Goal: Information Seeking & Learning: Learn about a topic

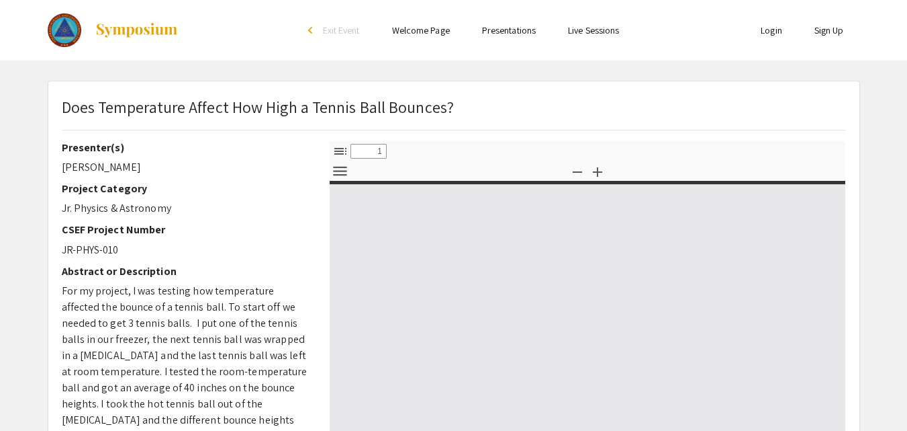
select select "custom"
type input "0"
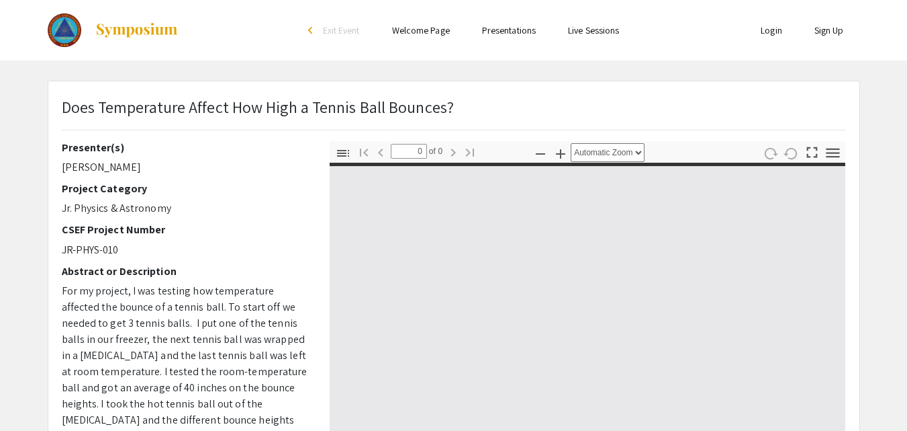
select select "custom"
type input "1"
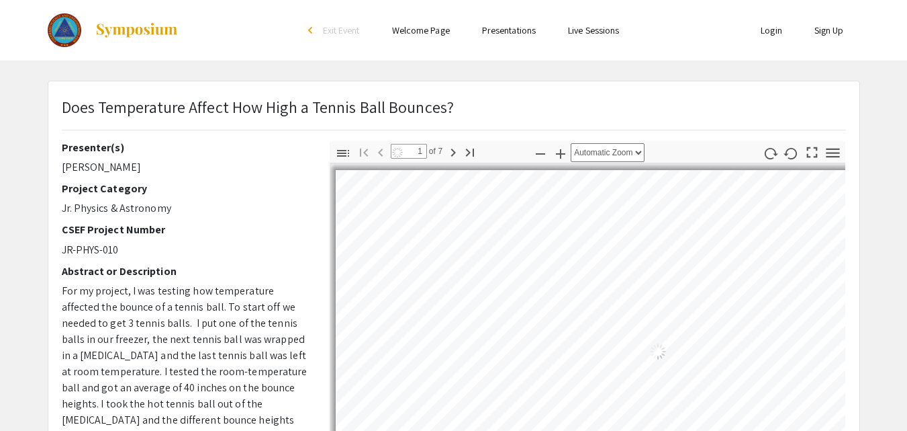
select select "auto"
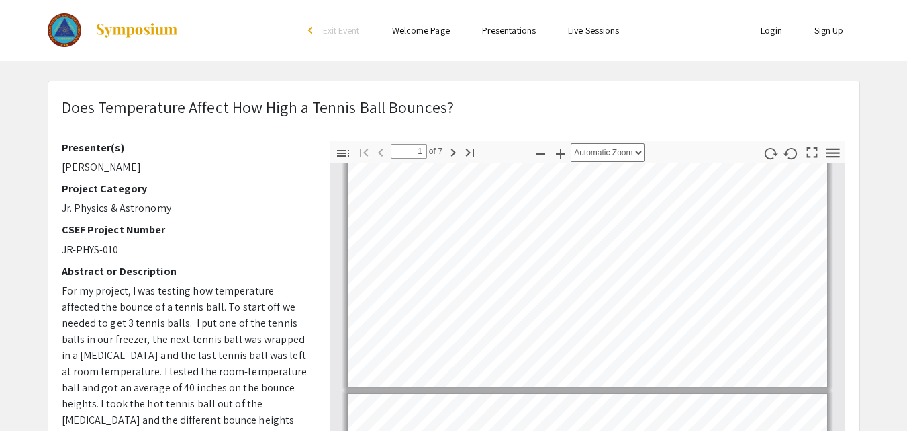
type input "2"
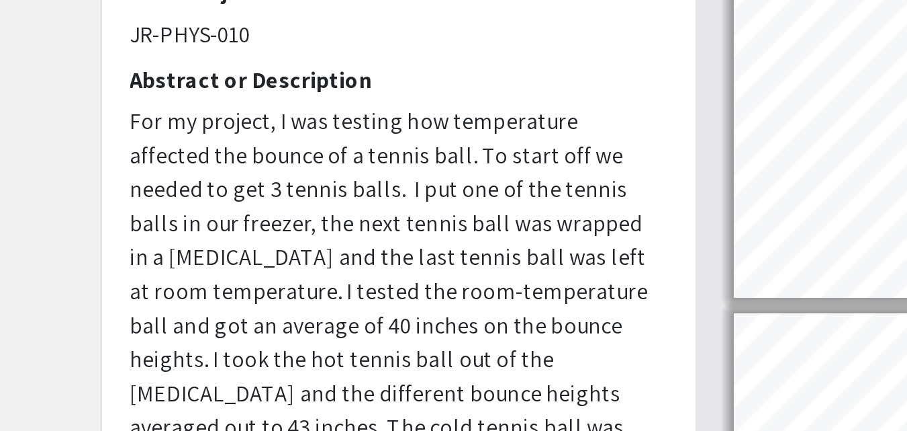
scroll to position [224, 0]
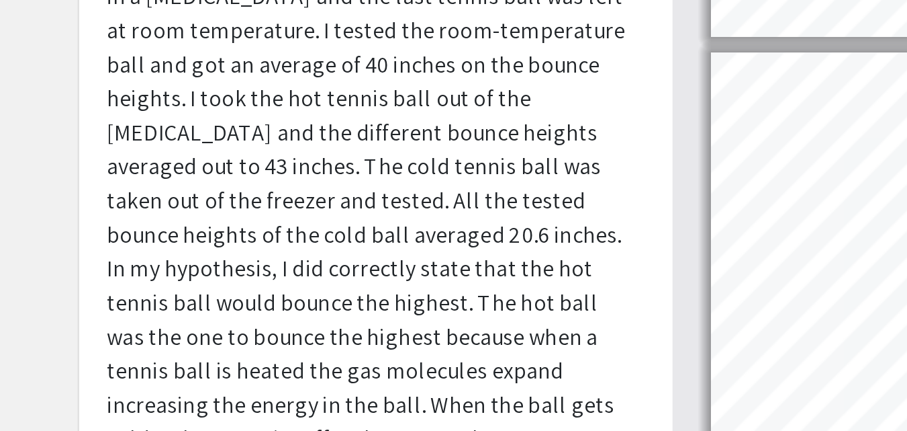
drag, startPoint x: 199, startPoint y: 214, endPoint x: 199, endPoint y: 328, distance: 113.5
click at [199, 328] on span "For my project, I was testing how temperature affected the bounce of a tennis b…" at bounding box center [185, 220] width 246 height 320
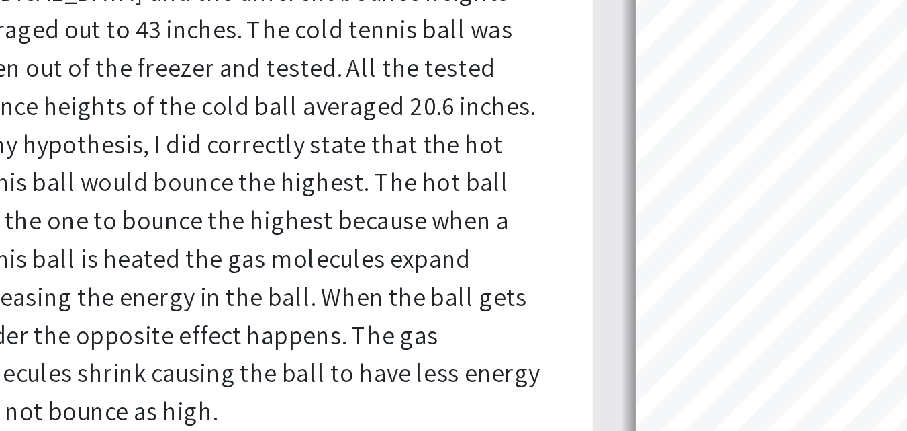
scroll to position [173, 0]
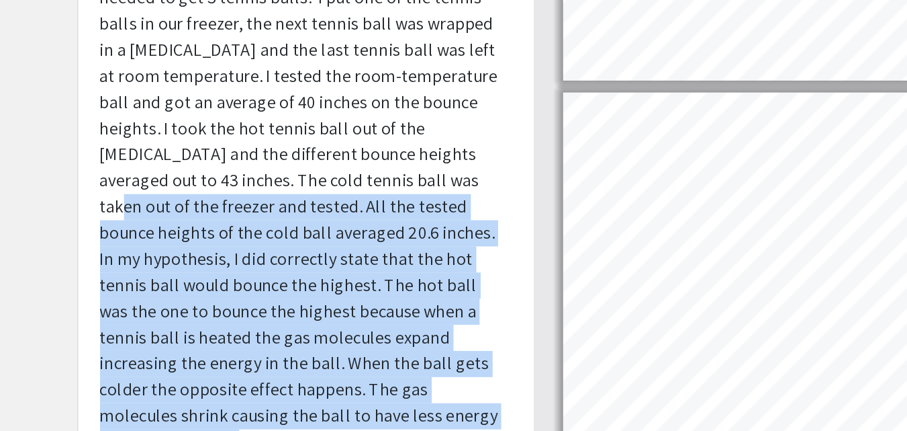
drag, startPoint x: 208, startPoint y: 259, endPoint x: 306, endPoint y: 426, distance: 193.9
click at [306, 426] on div "Presenter(s) [PERSON_NAME] Project Category Jr. Physics & Astronomy CSEF Projec…" at bounding box center [186, 203] width 248 height 470
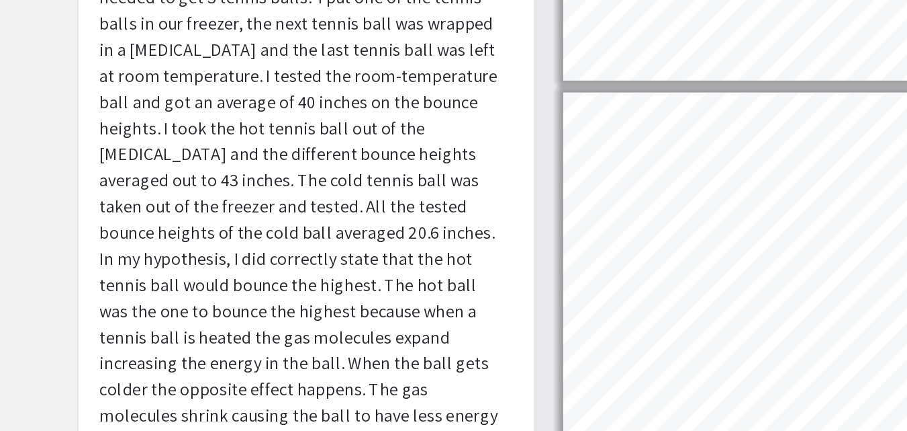
click at [321, 222] on div "Thumbnails Document Outline Attachments Layers Current Outline Item Toggle Side…" at bounding box center [588, 203] width 537 height 470
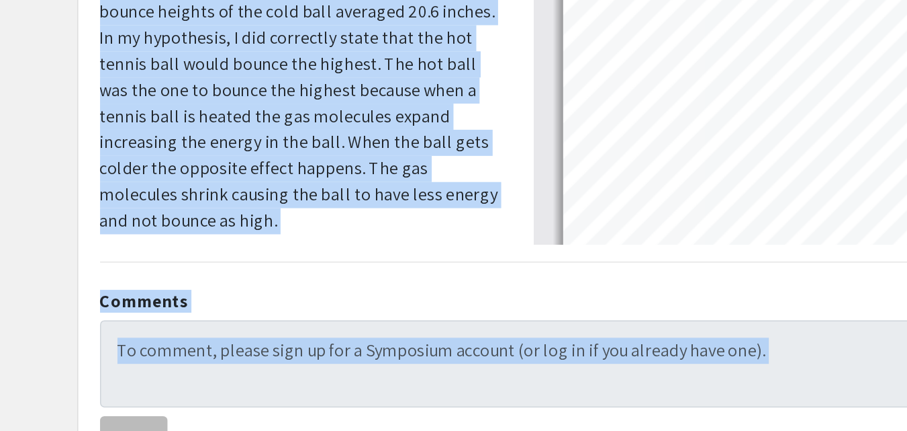
scroll to position [403, 0]
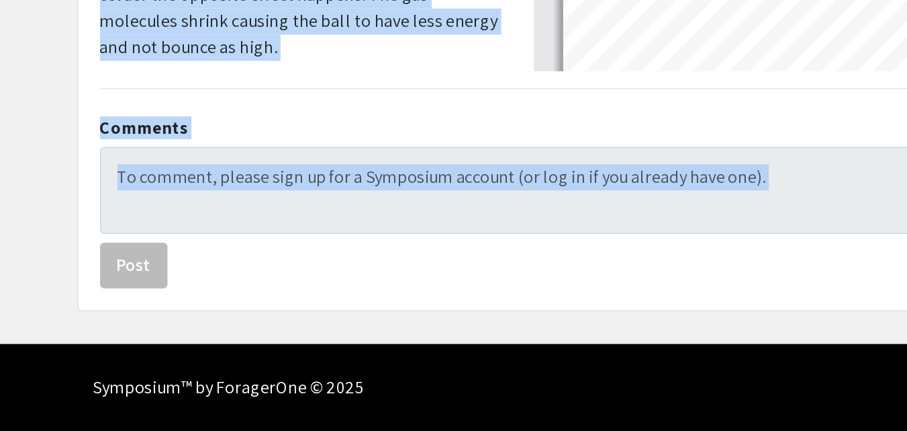
drag, startPoint x: 36, startPoint y: 185, endPoint x: 183, endPoint y: 446, distance: 299.3
click at [227, 232] on div "Comments Post" at bounding box center [454, 286] width 805 height 112
